Goal: Task Accomplishment & Management: Manage account settings

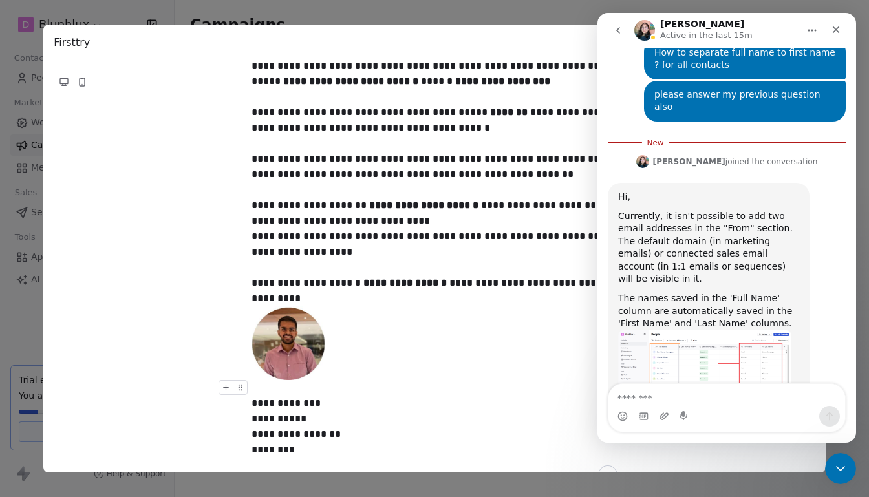
scroll to position [280, 0]
click at [703, 339] on img "Mrinal says…" at bounding box center [704, 371] width 173 height 82
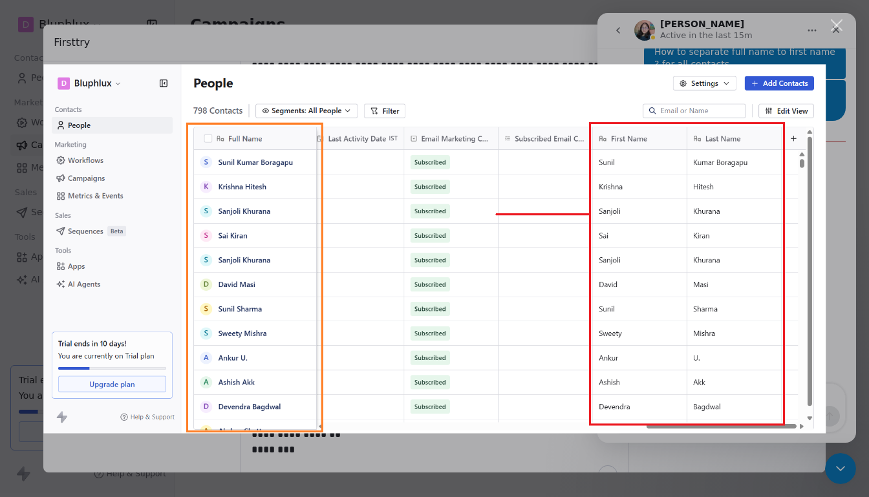
click at [838, 26] on div "Close" at bounding box center [837, 25] width 12 height 12
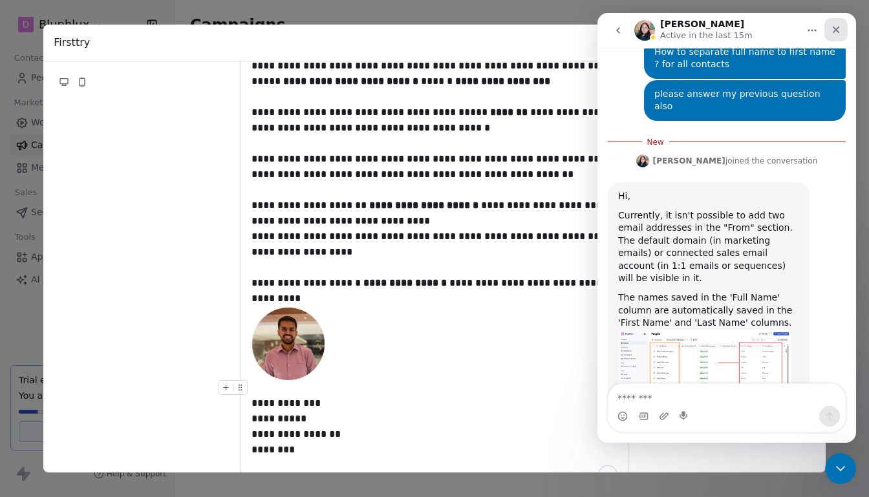
click at [835, 30] on icon "Close" at bounding box center [836, 30] width 7 height 7
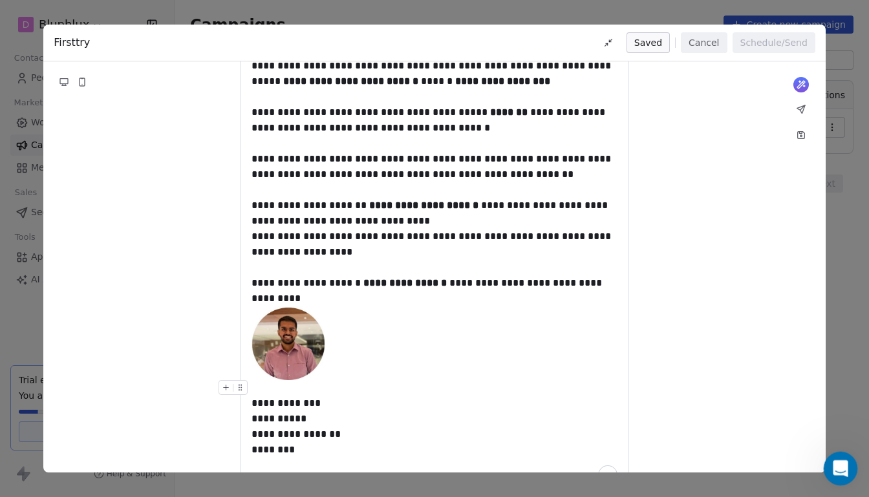
click at [835, 468] on icon "Open Intercom Messenger" at bounding box center [838, 466] width 21 height 21
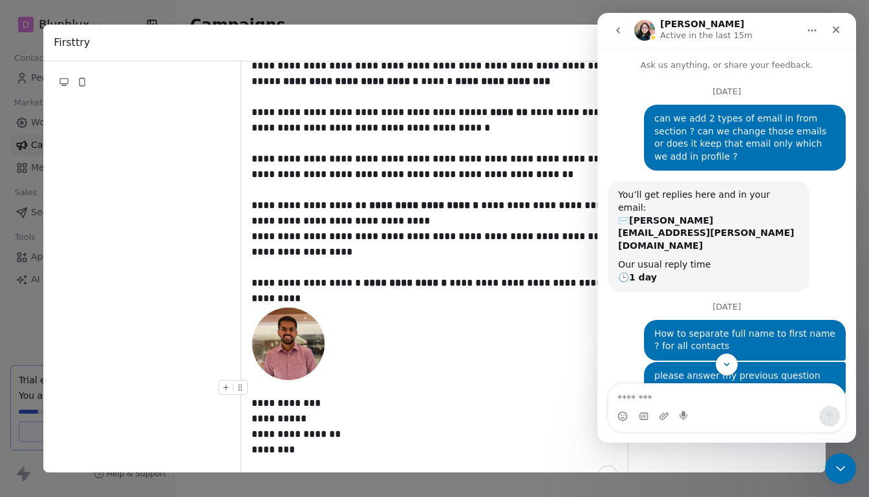
click at [621, 29] on icon "go back" at bounding box center [618, 30] width 10 height 10
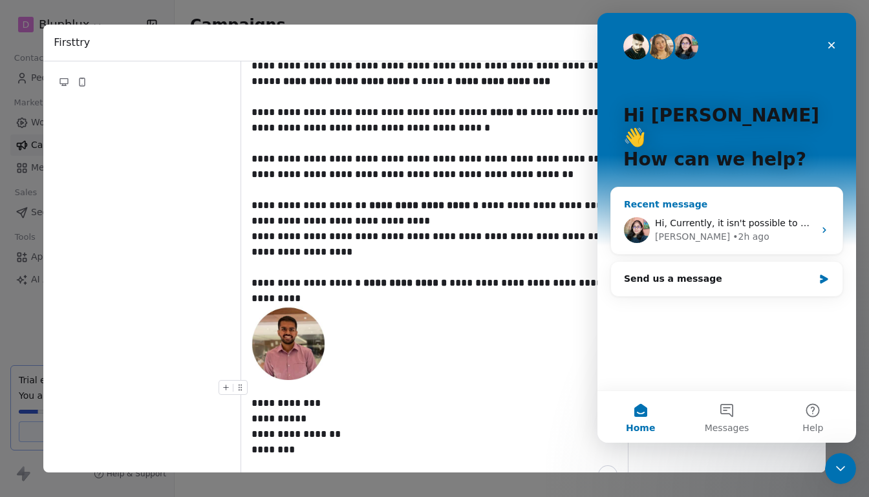
click at [733, 230] on div "• 2h ago" at bounding box center [751, 237] width 37 height 14
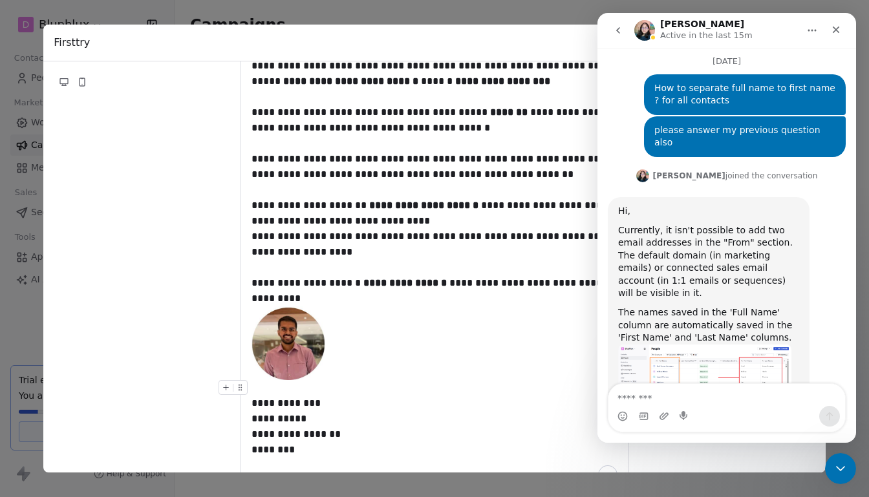
scroll to position [259, 0]
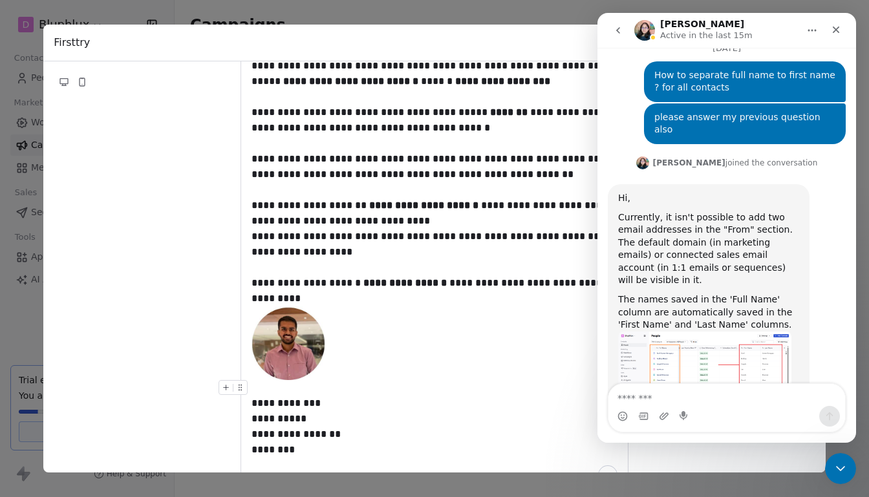
click at [673, 397] on textarea "Message…" at bounding box center [726, 395] width 237 height 22
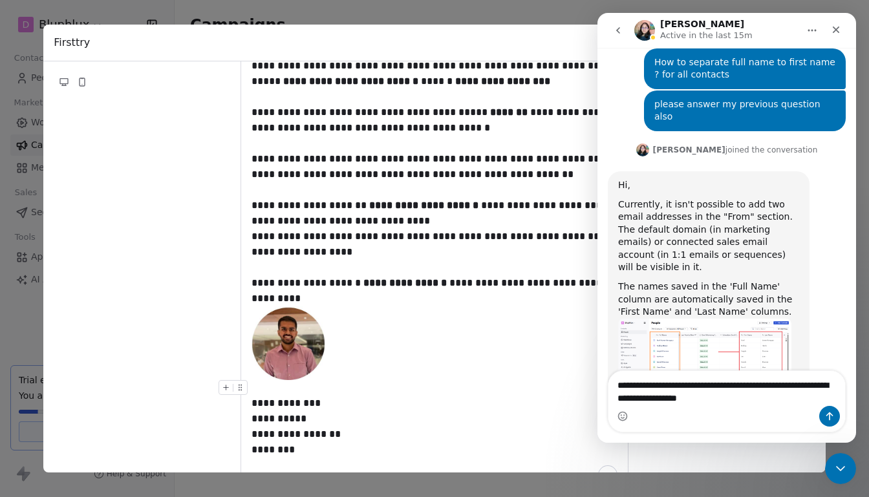
type textarea "**********"
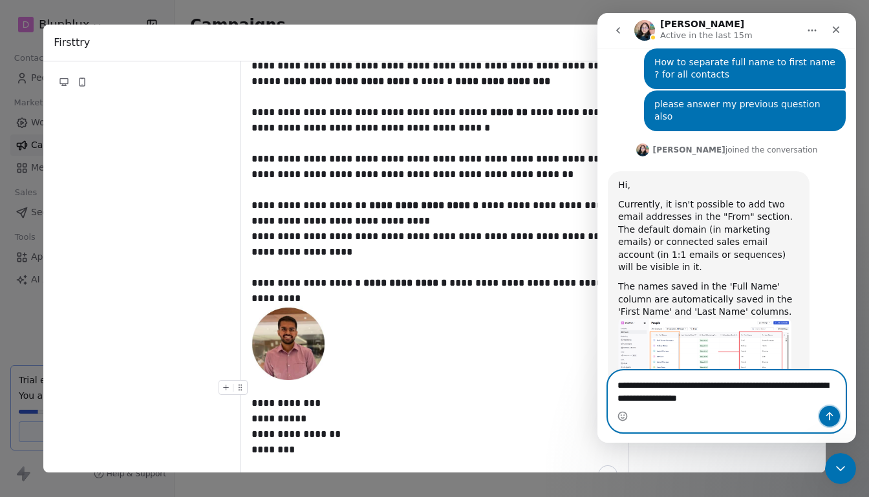
click at [830, 418] on icon "Send a message…" at bounding box center [829, 416] width 10 height 10
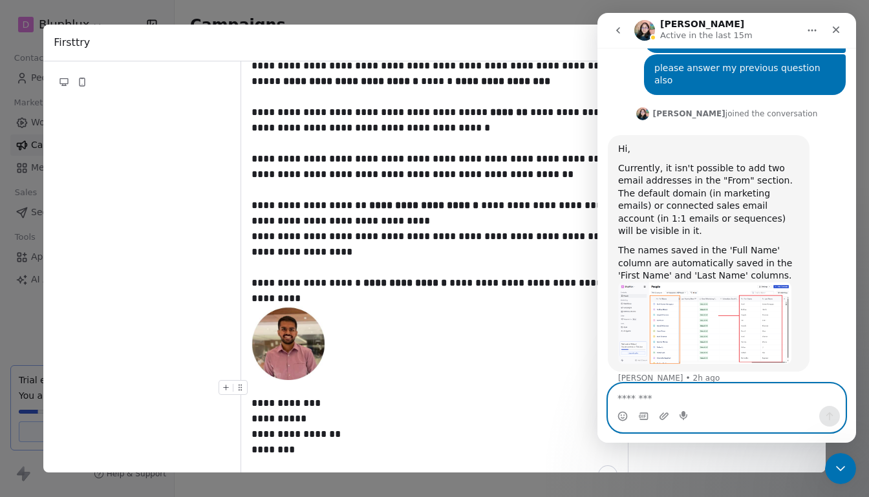
scroll to position [310, 0]
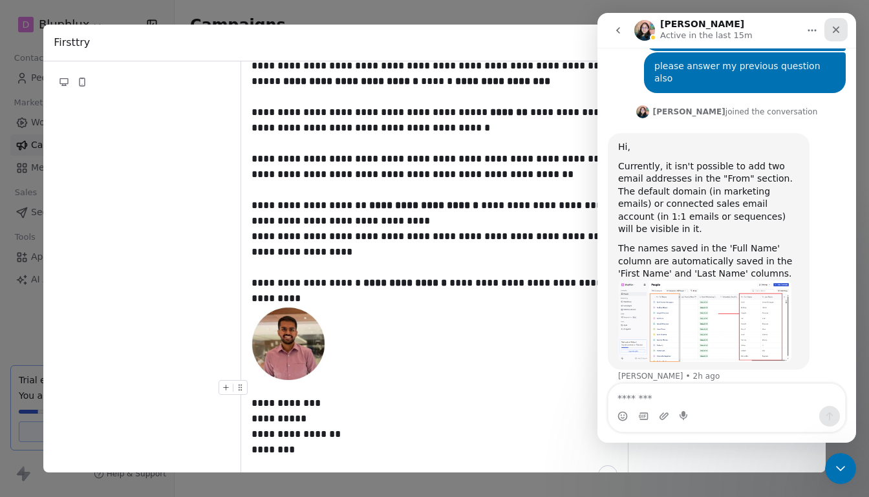
click at [835, 36] on div "Close" at bounding box center [835, 29] width 23 height 23
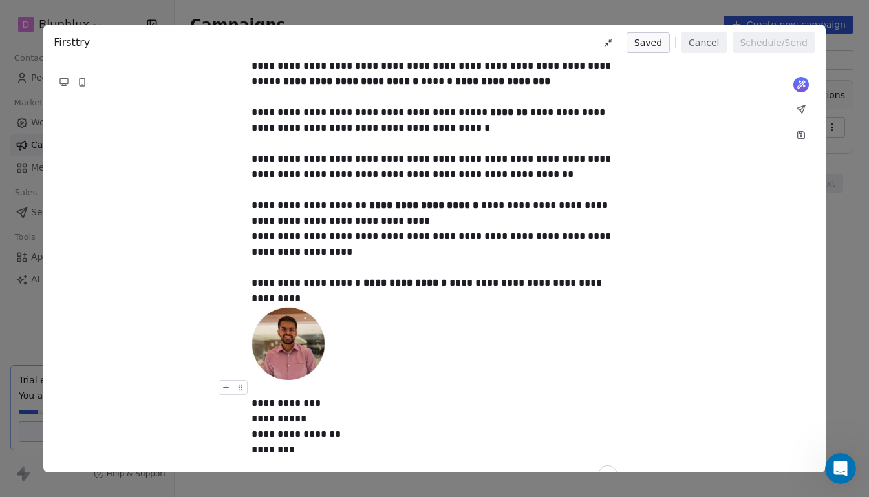
click at [690, 47] on button "Cancel" at bounding box center [704, 42] width 46 height 21
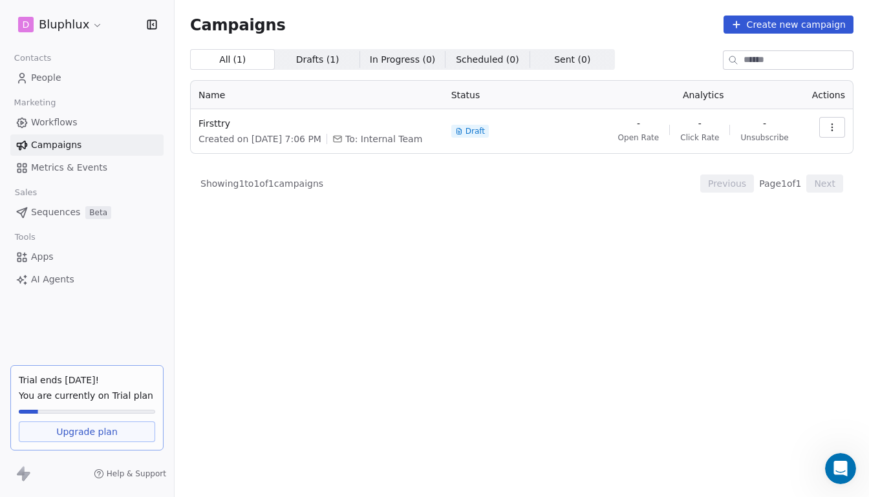
click at [66, 77] on link "People" at bounding box center [86, 77] width 153 height 21
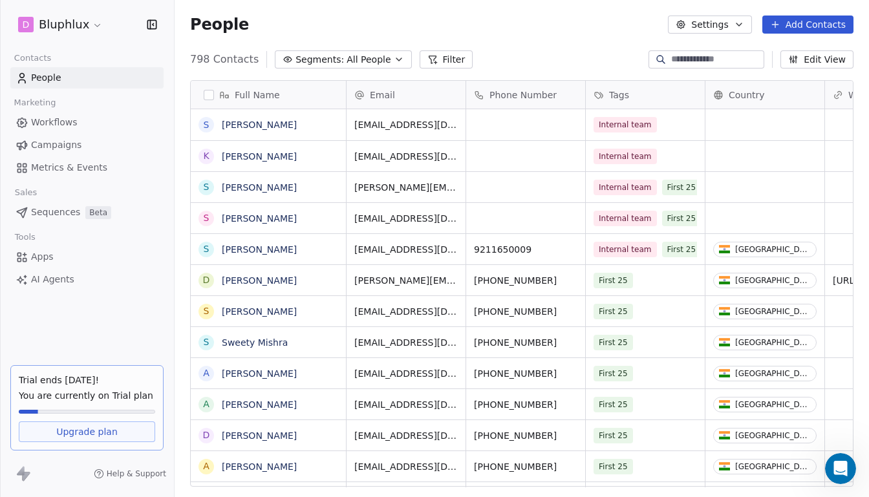
click at [717, 58] on input at bounding box center [716, 59] width 91 height 13
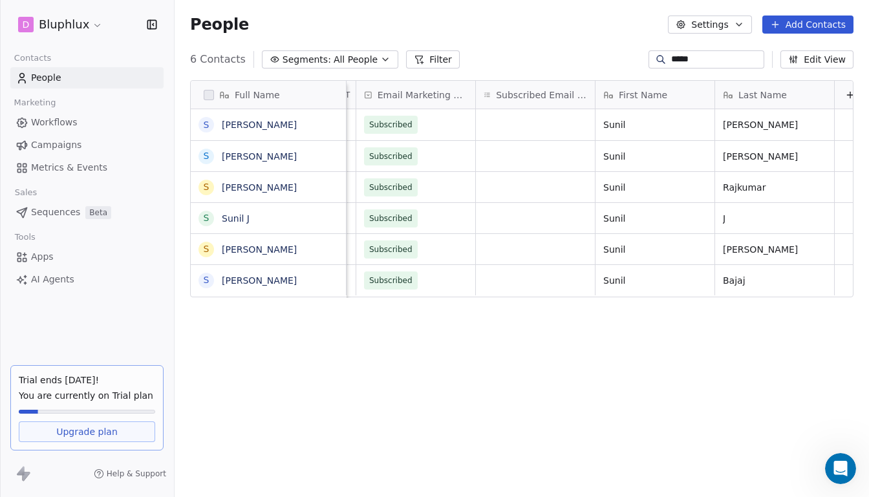
scroll to position [0, 1446]
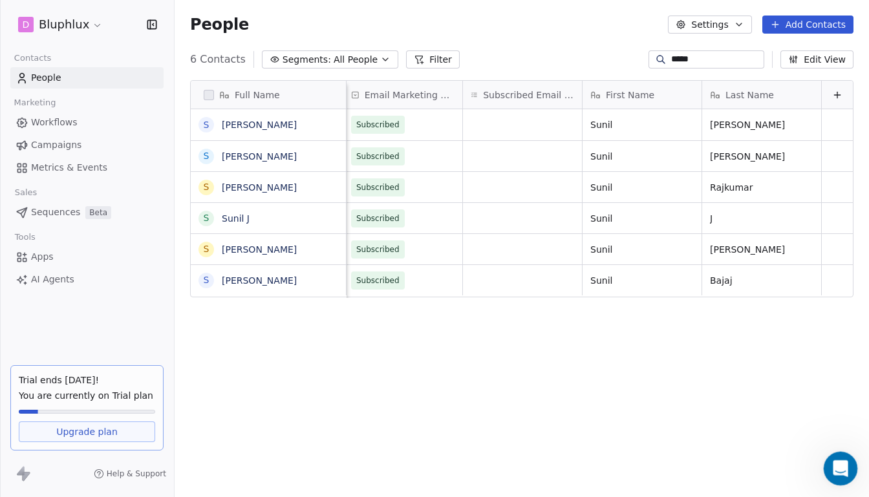
type input "*****"
click at [835, 466] on icon "Open Intercom Messenger" at bounding box center [838, 466] width 21 height 21
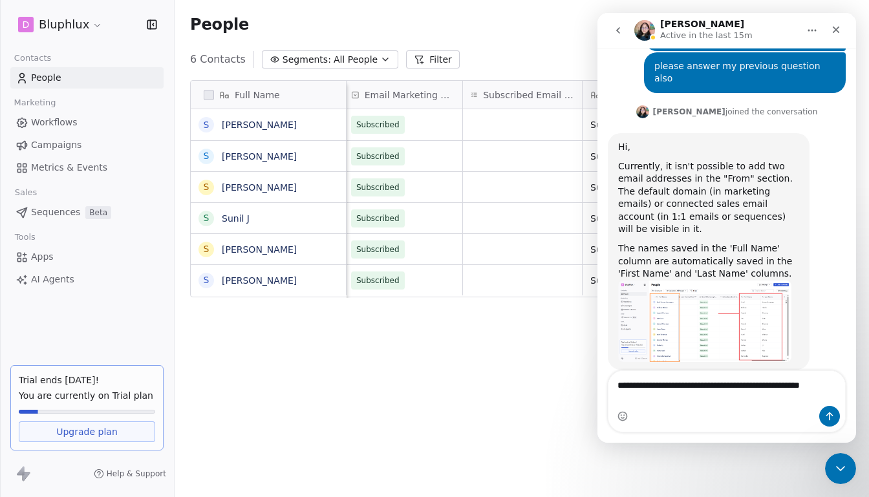
scroll to position [323, 0]
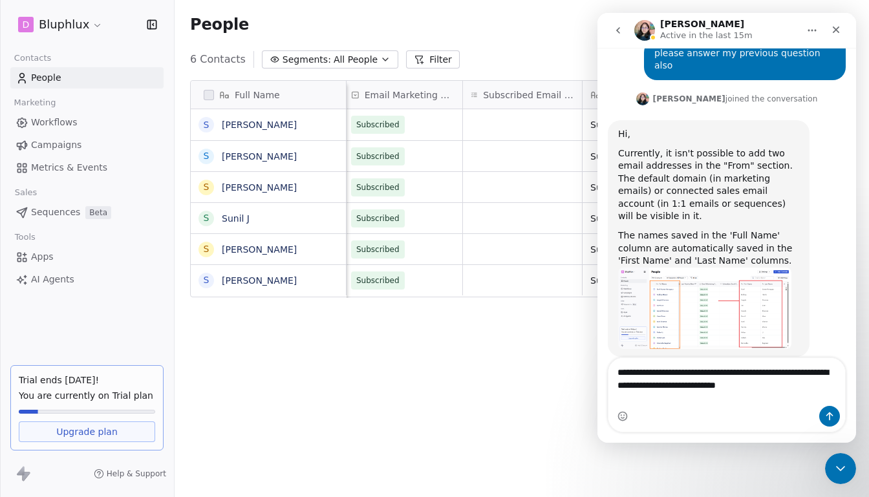
type textarea "**********"
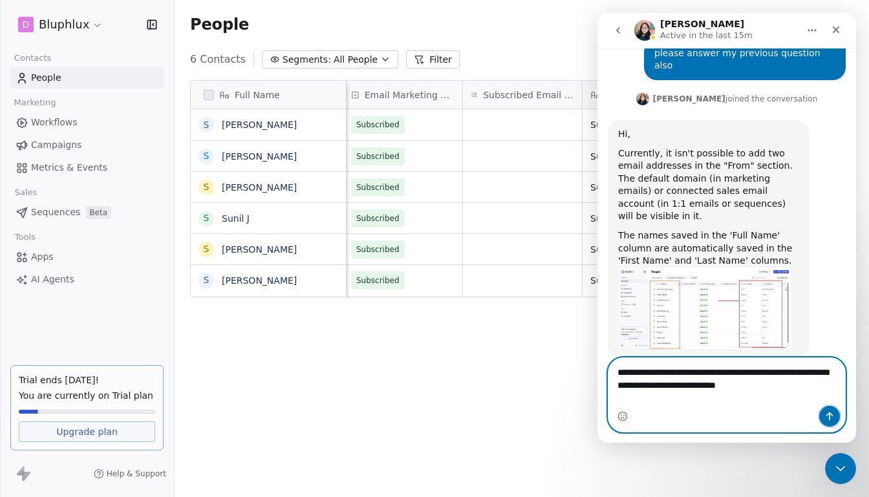
click at [828, 419] on icon "Send a message…" at bounding box center [829, 416] width 10 height 10
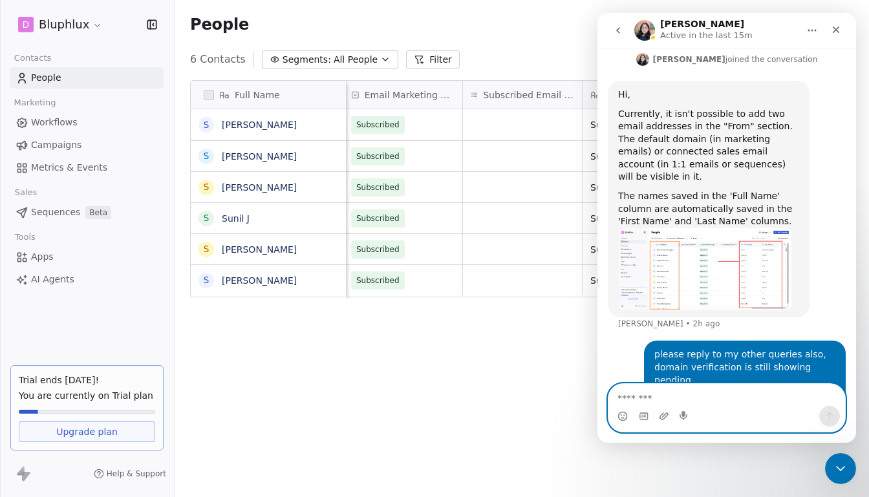
scroll to position [365, 0]
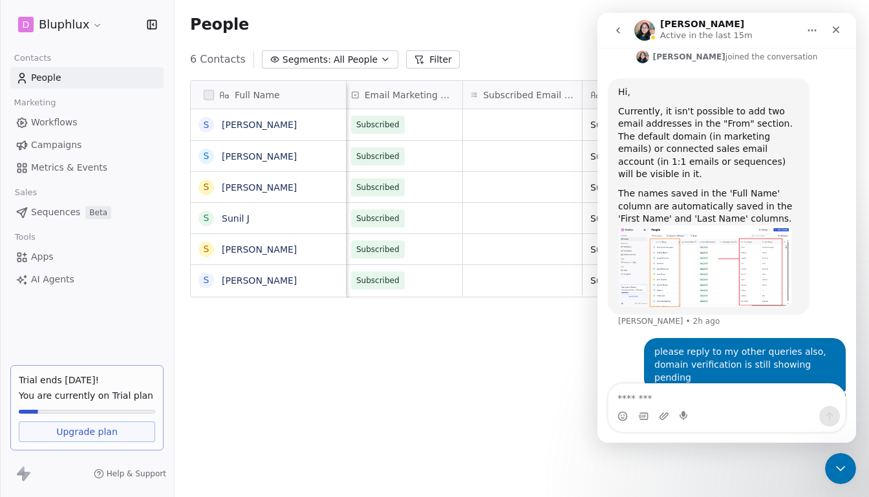
click at [627, 34] on button "go back" at bounding box center [618, 30] width 25 height 25
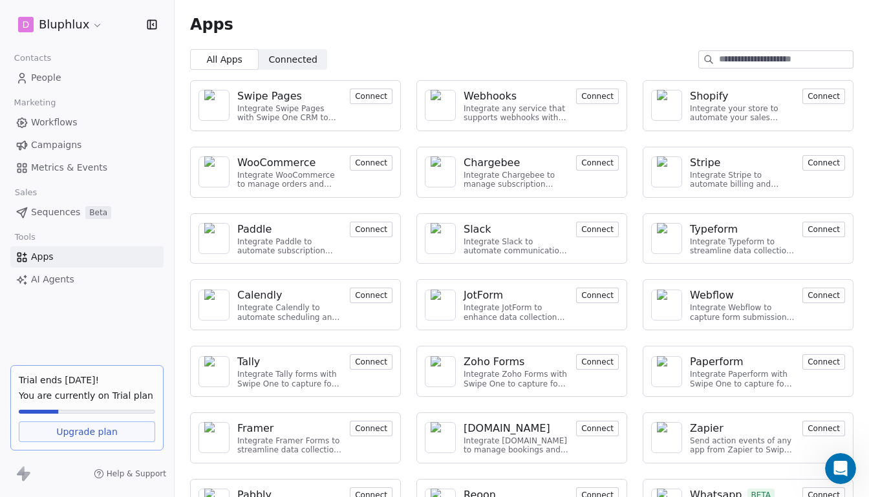
click at [64, 82] on link "People" at bounding box center [86, 77] width 153 height 21
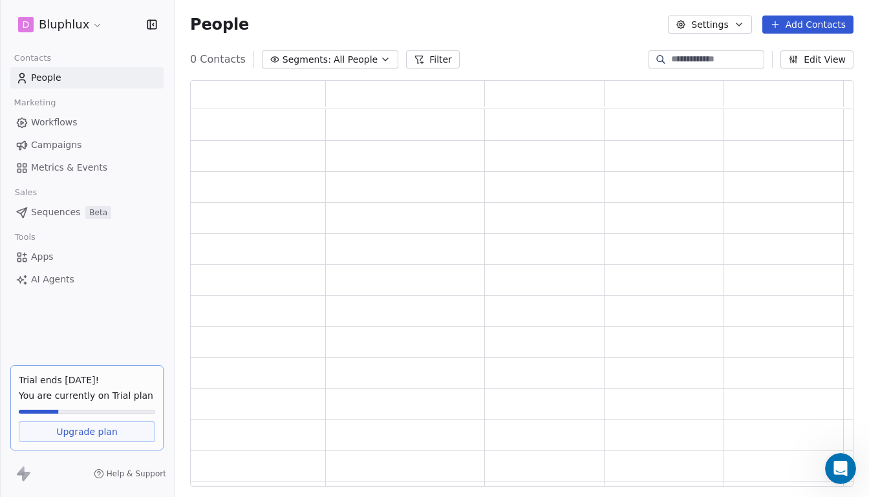
scroll to position [399, 656]
click at [731, 25] on button "Settings" at bounding box center [709, 25] width 83 height 18
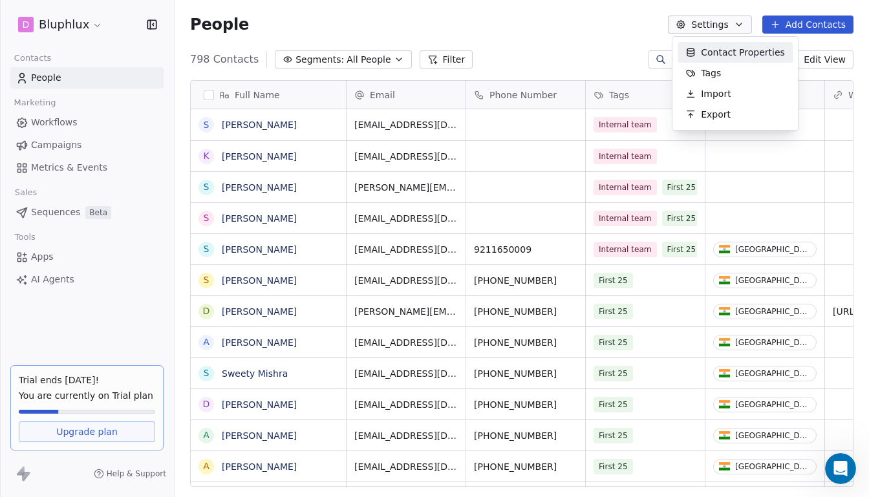
scroll to position [430, 687]
click at [228, 39] on html "D Bluphlux Contacts People Marketing Workflows Campaigns Metrics & Events Sales…" at bounding box center [434, 248] width 869 height 497
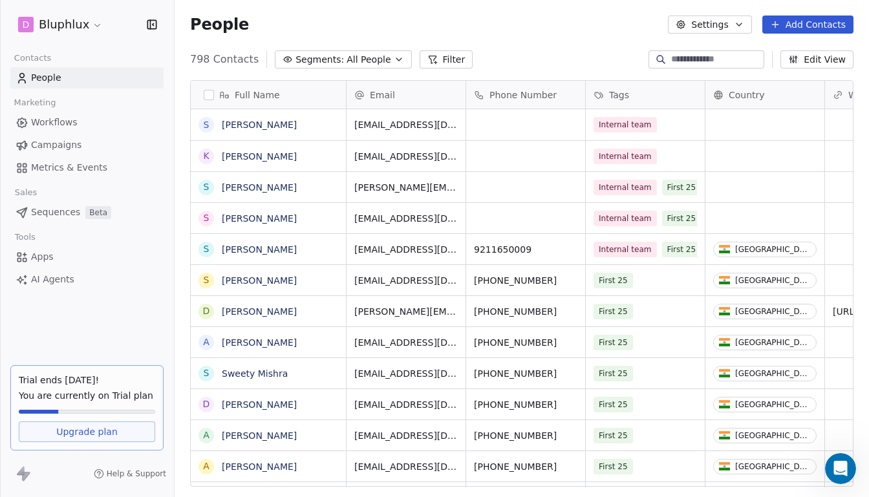
click at [87, 23] on html "D Bluphlux Contacts People Marketing Workflows Campaigns Metrics & Events Sales…" at bounding box center [434, 248] width 869 height 497
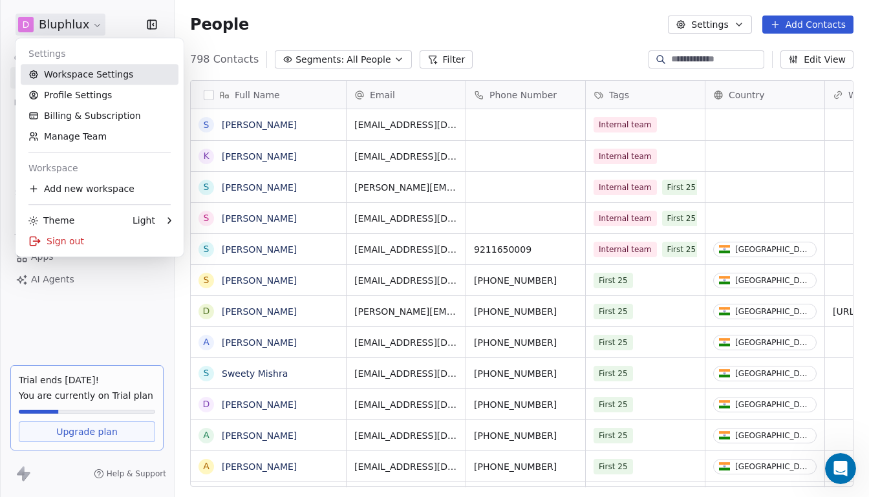
click at [79, 78] on link "Workspace Settings" at bounding box center [100, 74] width 158 height 21
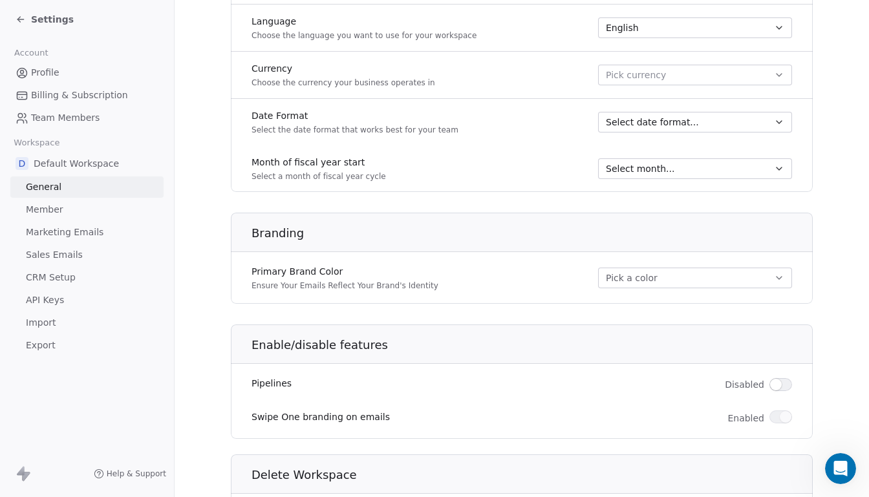
scroll to position [711, 0]
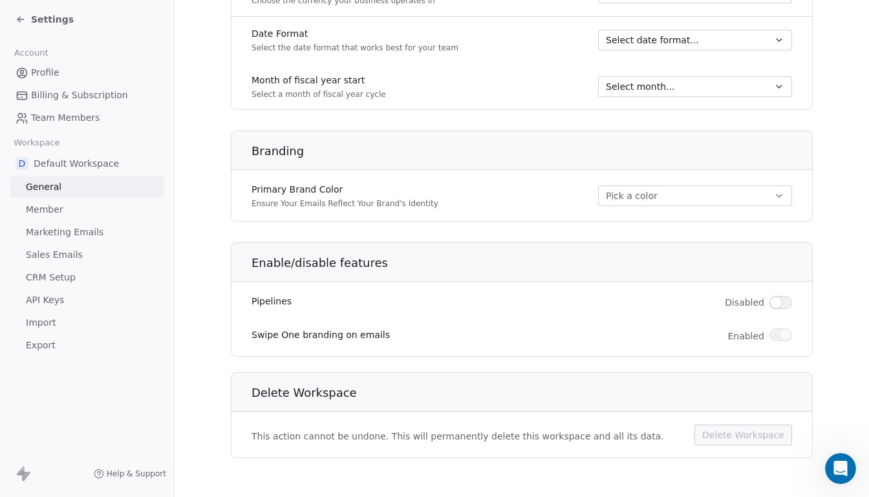
click at [661, 197] on button "Pick a color" at bounding box center [695, 196] width 194 height 21
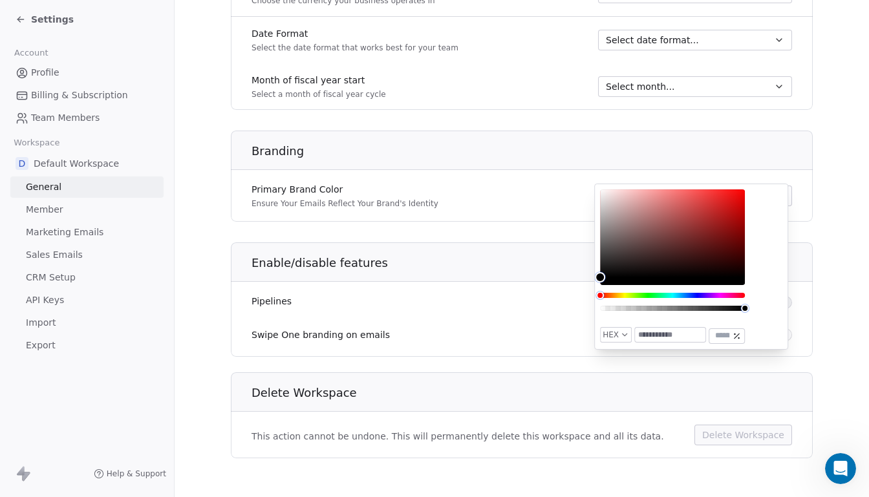
click at [473, 255] on h1 "Enable/disable features" at bounding box center [533, 263] width 562 height 16
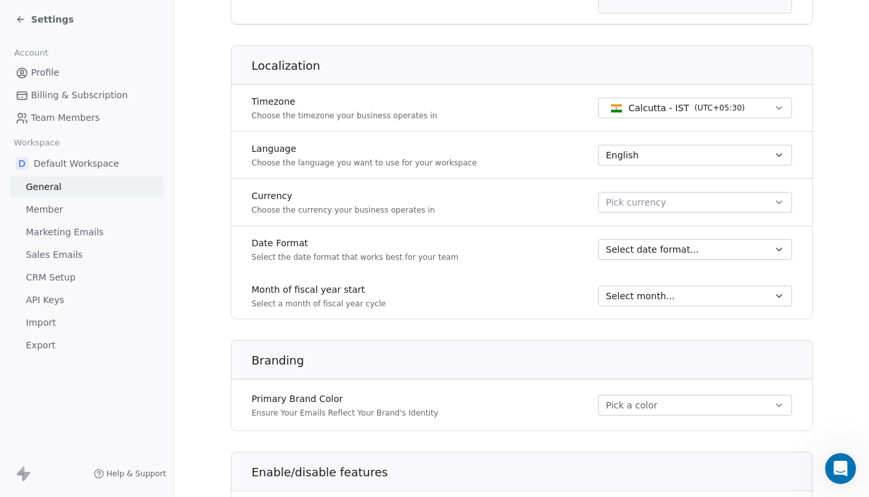
scroll to position [496, 0]
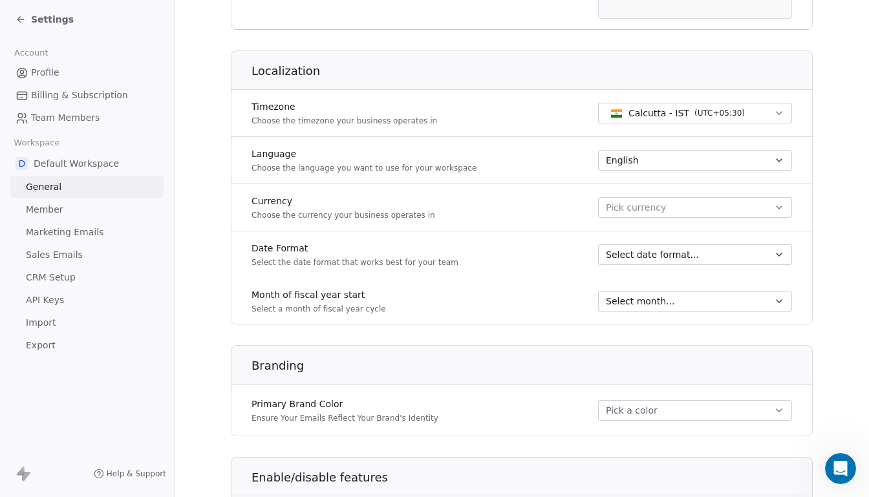
click at [92, 110] on link "Team Members" at bounding box center [86, 117] width 153 height 21
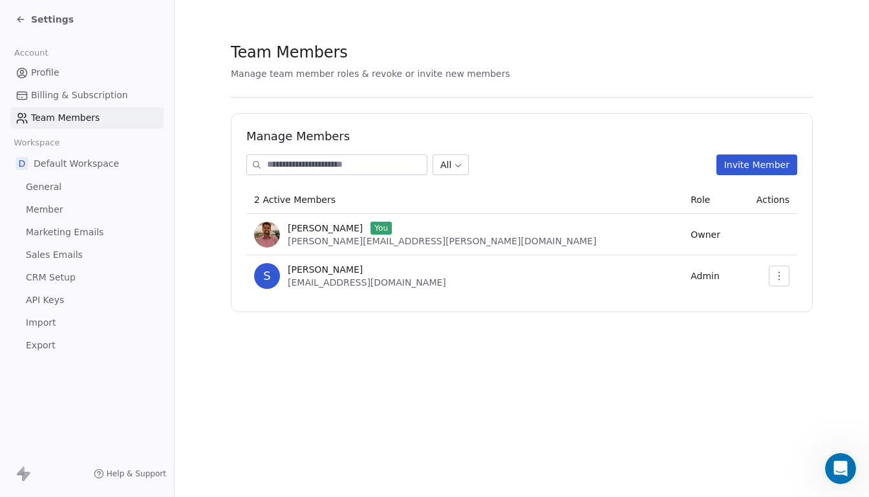
click at [358, 160] on input at bounding box center [347, 164] width 160 height 19
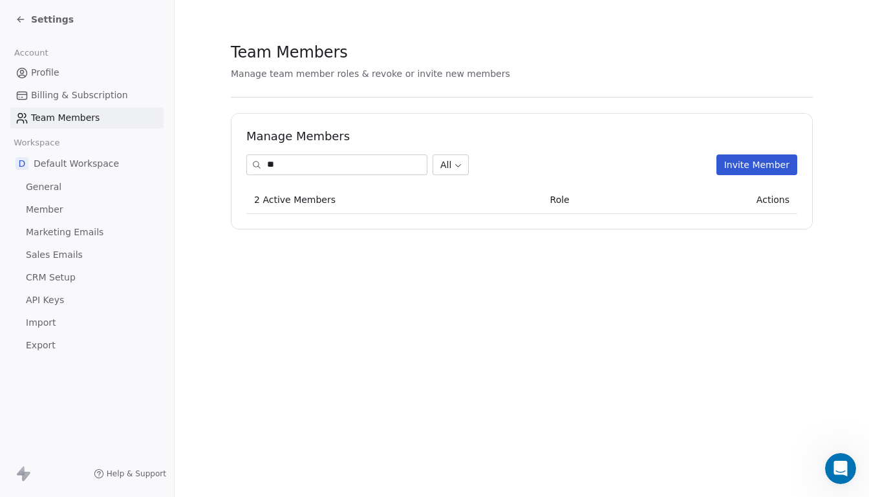
type input "*"
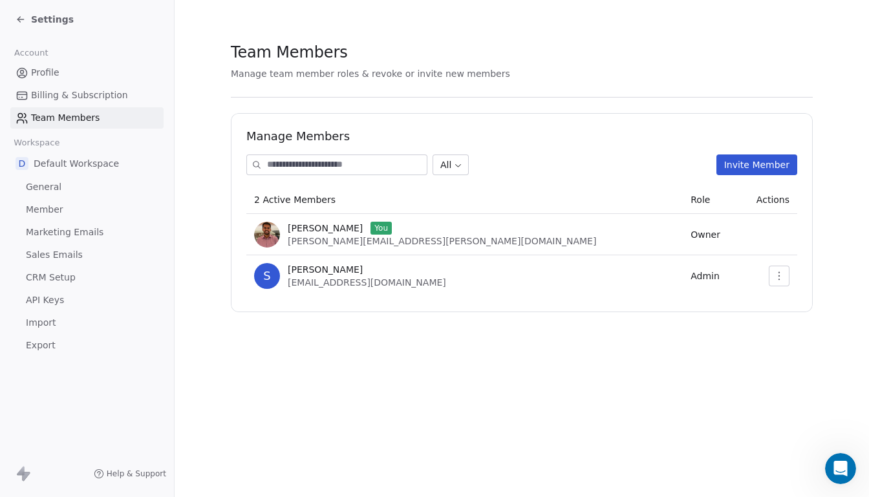
paste input "**********"
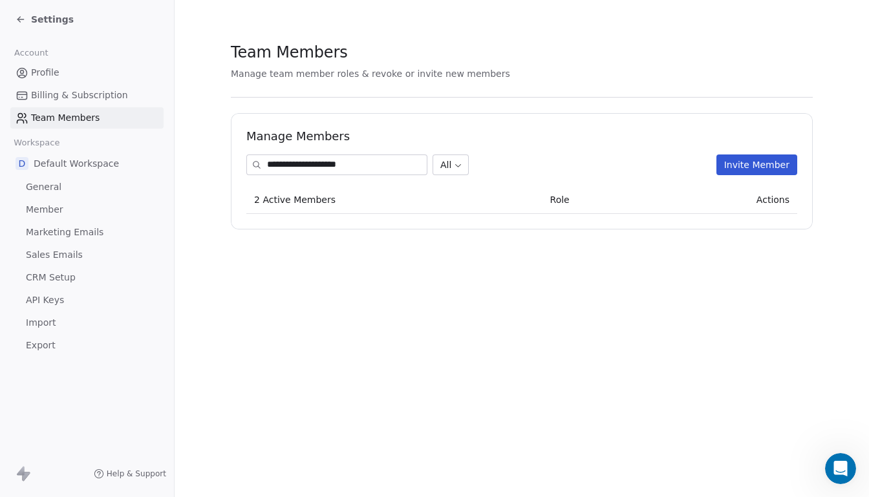
click at [361, 173] on input "**********" at bounding box center [347, 164] width 160 height 19
type input "**********"
click at [760, 172] on button "Invite Member" at bounding box center [756, 165] width 81 height 21
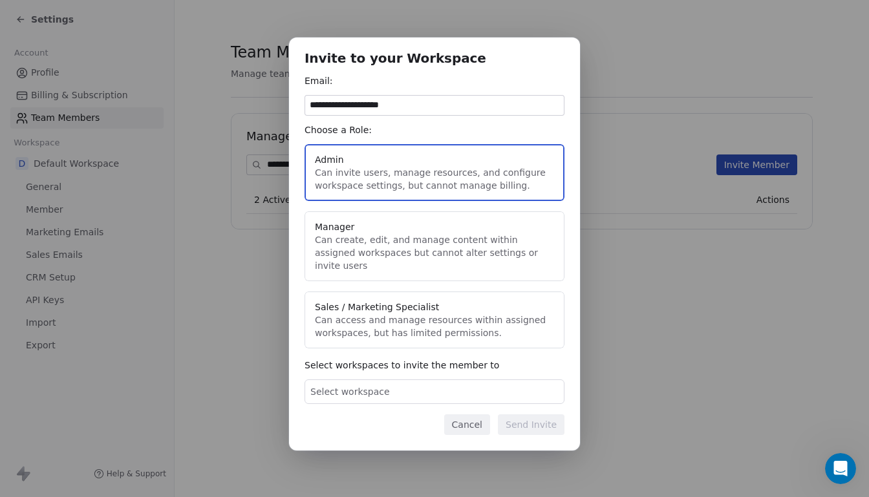
type input "**********"
click at [426, 385] on div "Select workspace" at bounding box center [435, 392] width 260 height 25
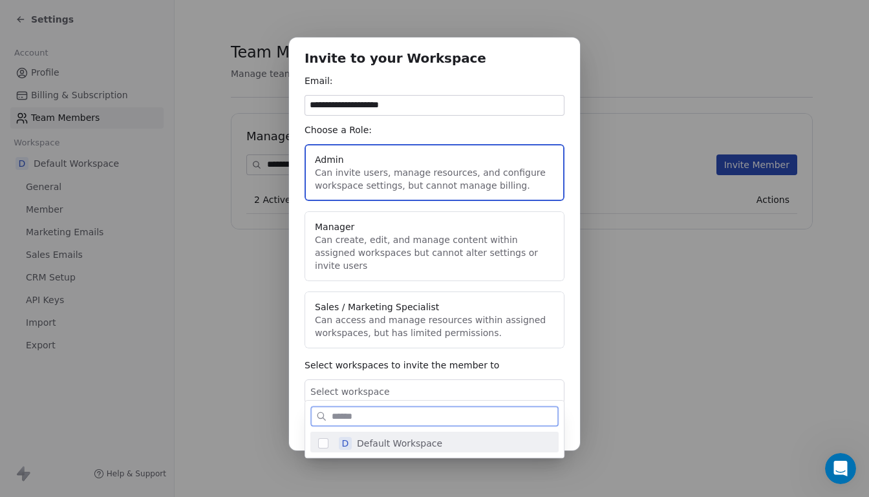
click at [361, 445] on span "Default Workspace" at bounding box center [399, 443] width 85 height 13
click at [629, 425] on div "**********" at bounding box center [434, 249] width 869 height 464
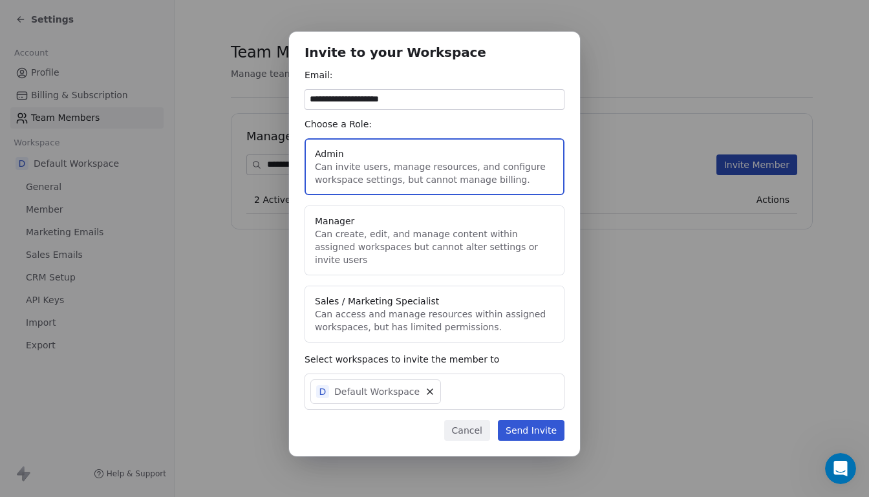
click at [517, 431] on button "Send Invite" at bounding box center [531, 430] width 67 height 21
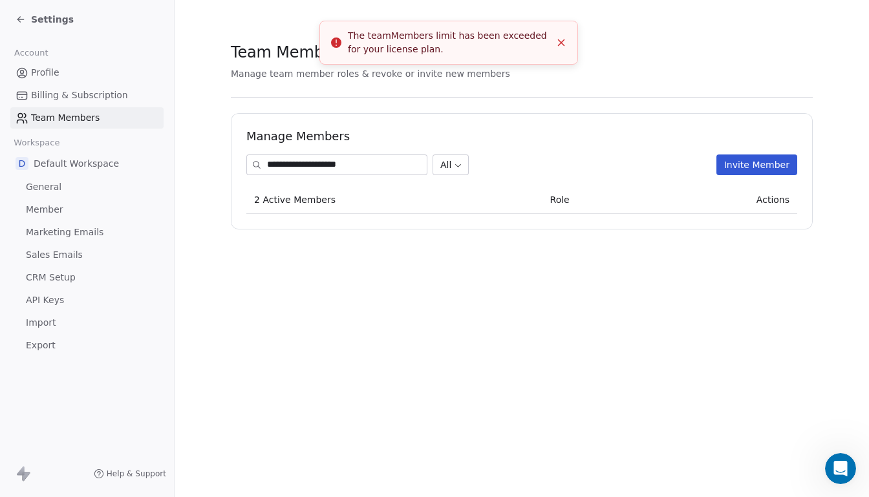
click at [758, 162] on button "Invite Member" at bounding box center [756, 165] width 81 height 21
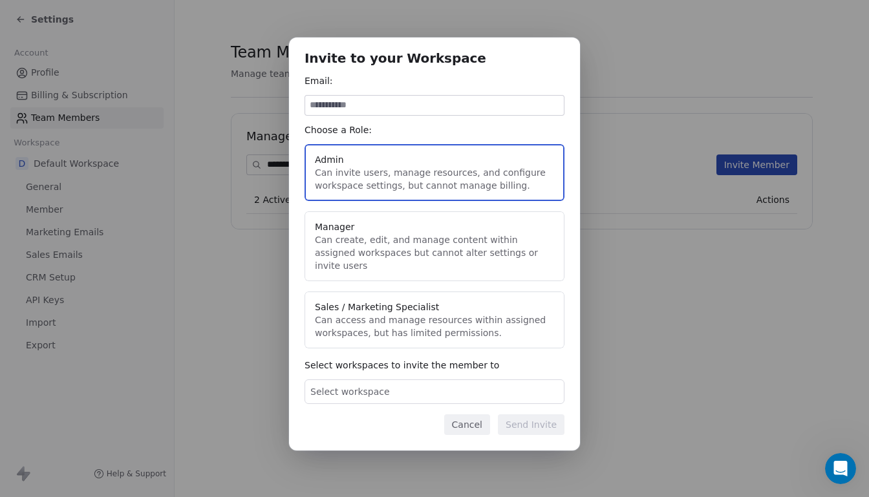
click at [472, 244] on button "Manager Can create, edit, and manage content within assigned workspaces but can…" at bounding box center [435, 246] width 260 height 70
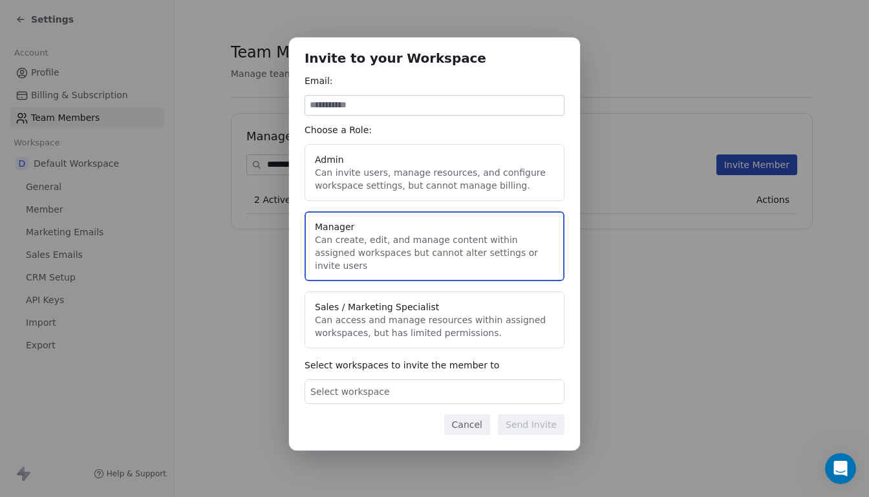
click at [405, 380] on div "Select workspace" at bounding box center [435, 392] width 260 height 25
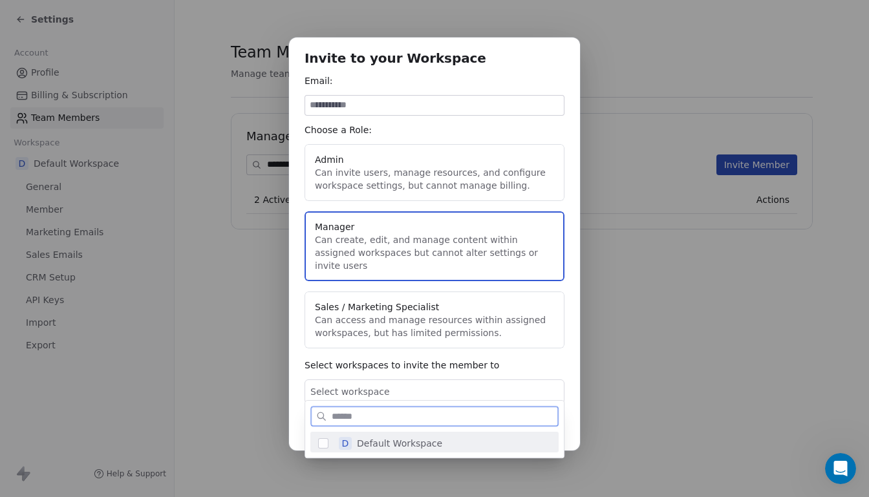
click at [365, 445] on span "Default Workspace" at bounding box center [399, 443] width 85 height 13
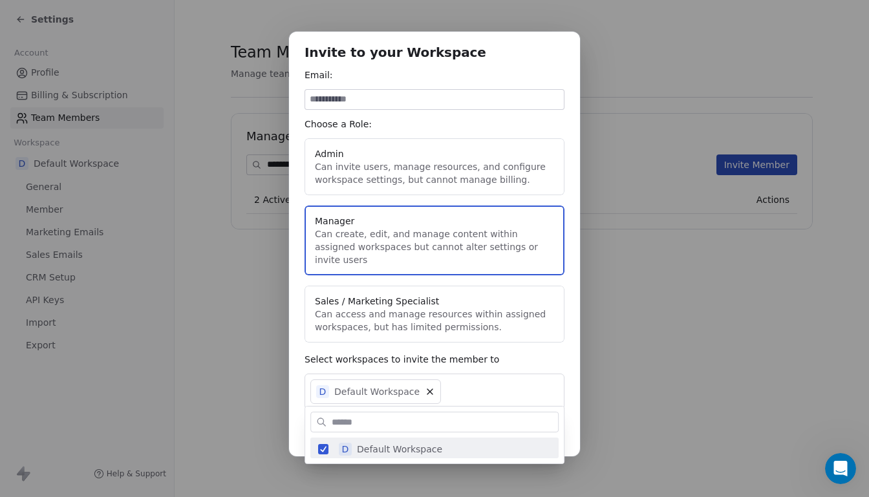
click at [603, 425] on div "Invite to your Workspace Email: Choose a Role: Admin Can invite users, manage r…" at bounding box center [434, 249] width 869 height 476
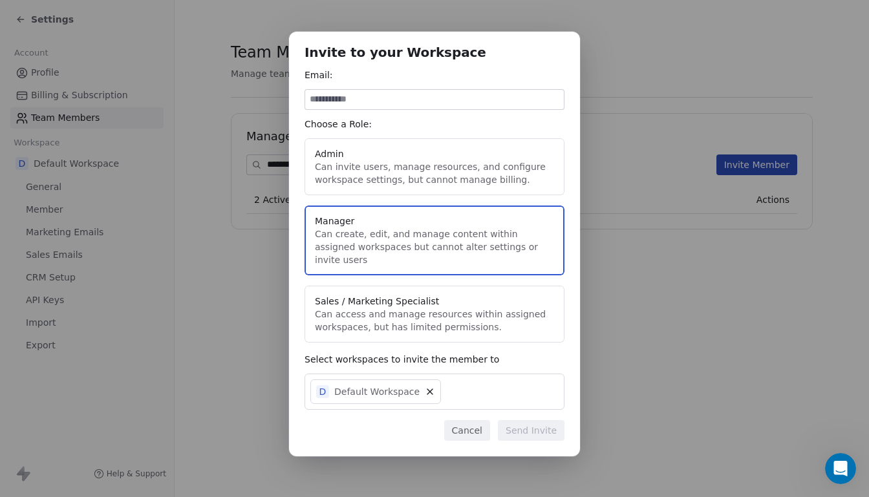
click at [401, 103] on input at bounding box center [434, 99] width 259 height 19
paste input "**********"
type input "**********"
click at [526, 420] on button "Send Invite" at bounding box center [531, 430] width 67 height 21
